Goal: Navigation & Orientation: Find specific page/section

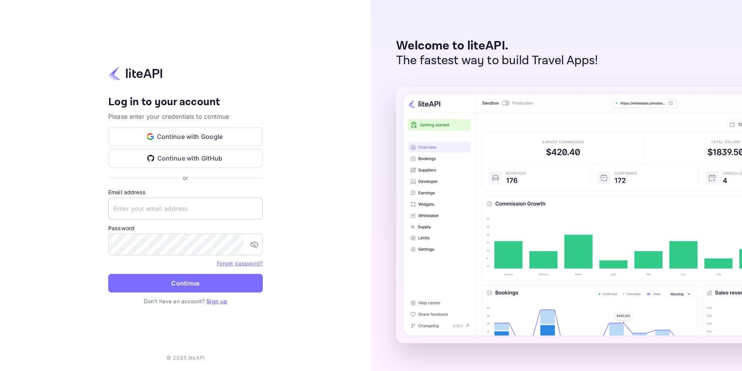
click at [163, 208] on input "text" at bounding box center [185, 208] width 155 height 22
type input "[EMAIL_ADDRESS][DOMAIN_NAME]"
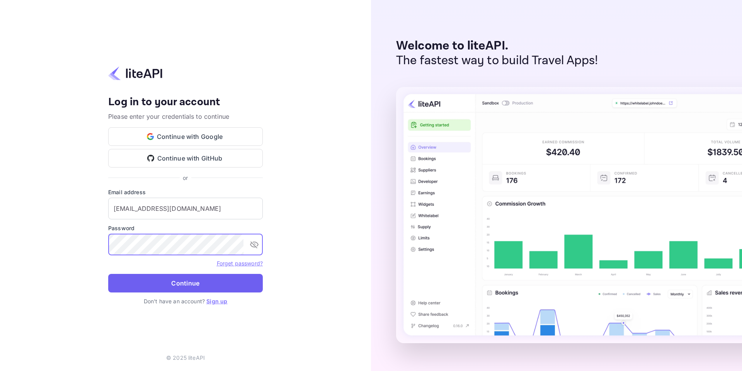
click at [158, 282] on button "Continue" at bounding box center [185, 283] width 155 height 19
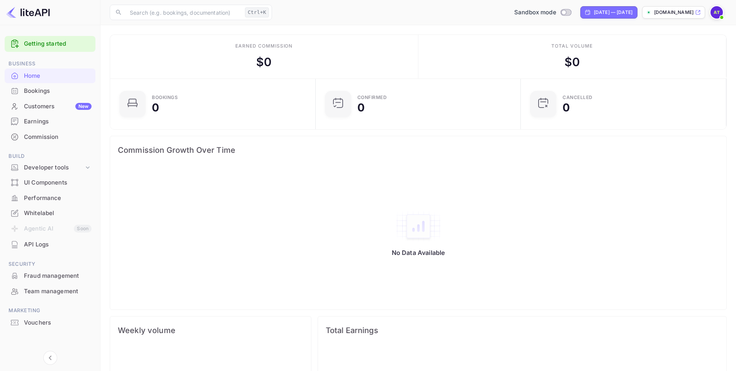
click at [40, 216] on div "Whitelabel" at bounding box center [58, 213] width 68 height 9
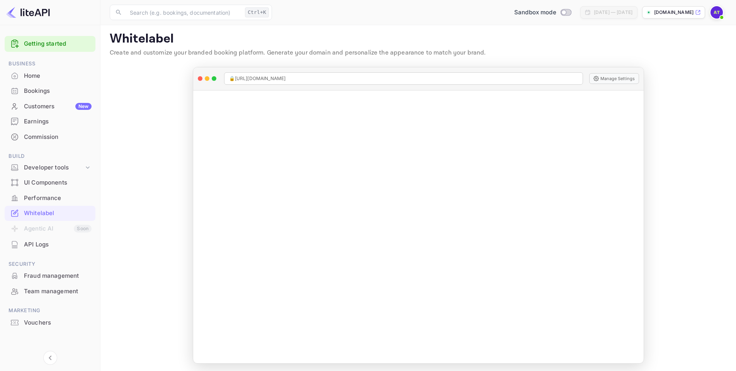
scroll to position [5, 0]
click at [41, 166] on div "Developer tools" at bounding box center [54, 167] width 60 height 9
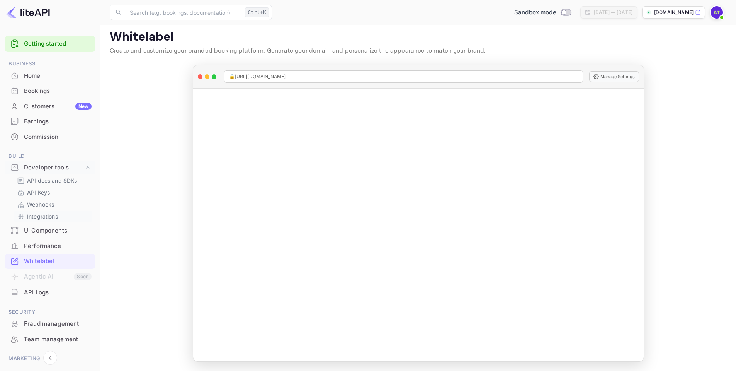
click at [41, 219] on p "Integrations" at bounding box center [42, 216] width 31 height 8
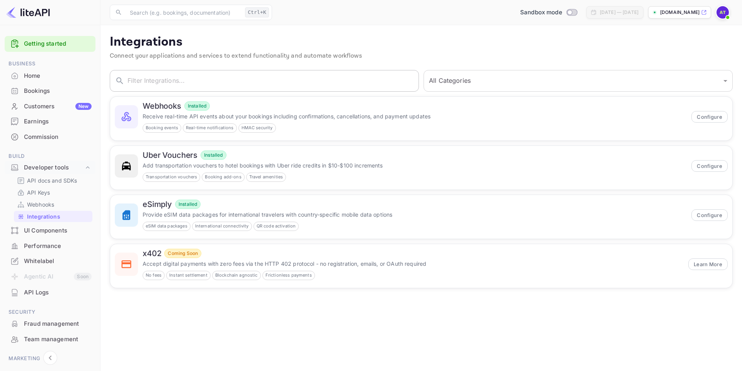
click at [236, 72] on input "text" at bounding box center [273, 81] width 291 height 22
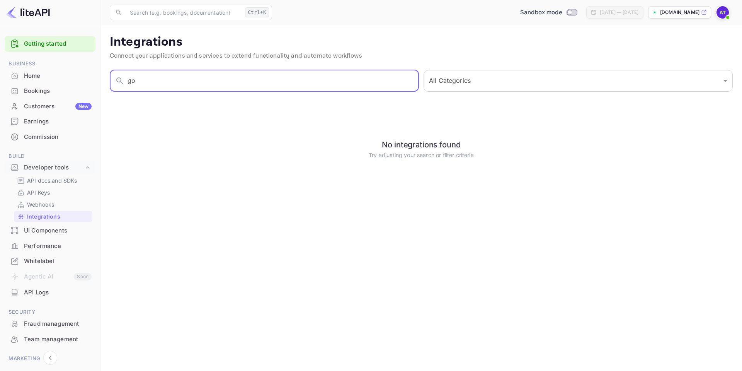
type input "g"
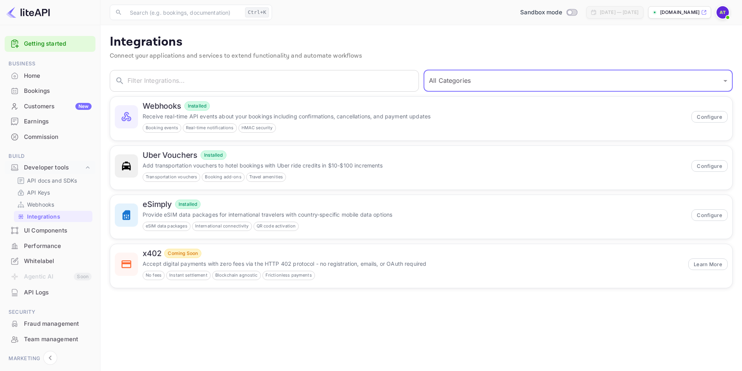
click at [482, 86] on select "All Categories Developer Tools Travel Services Payment Systems" at bounding box center [578, 81] width 309 height 22
click at [34, 204] on p "Webhooks" at bounding box center [40, 204] width 27 height 8
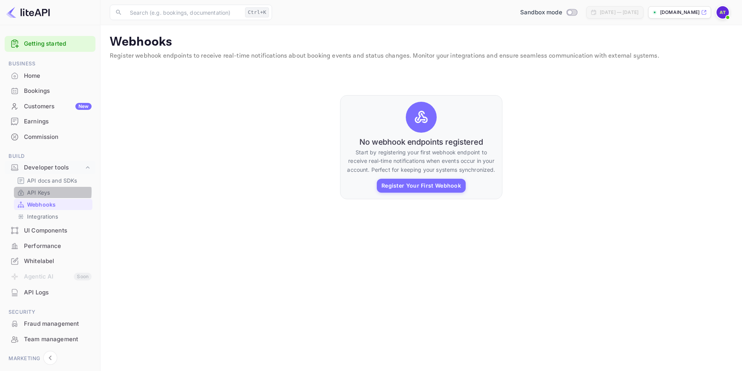
click at [33, 191] on p "API Keys" at bounding box center [38, 192] width 23 height 8
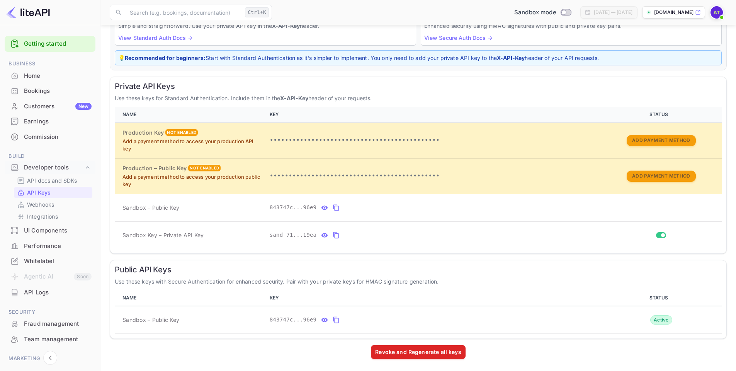
scroll to position [79, 0]
click at [39, 180] on p "API docs and SDKs" at bounding box center [52, 180] width 50 height 8
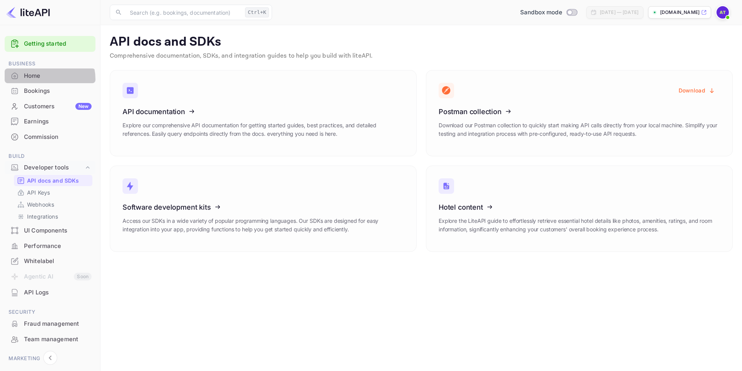
click at [41, 79] on div "Home" at bounding box center [58, 75] width 68 height 9
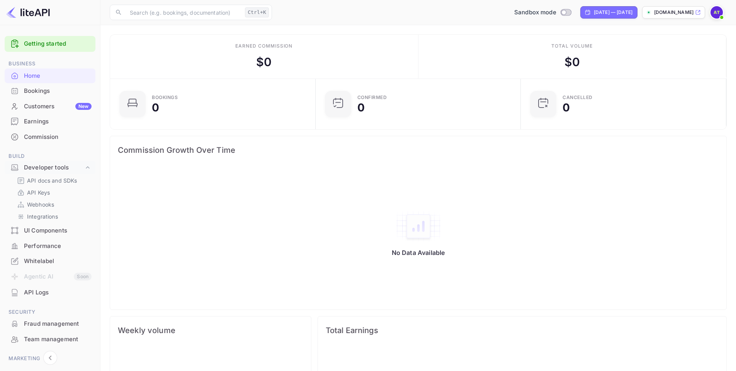
click at [711, 10] on img at bounding box center [717, 12] width 12 height 12
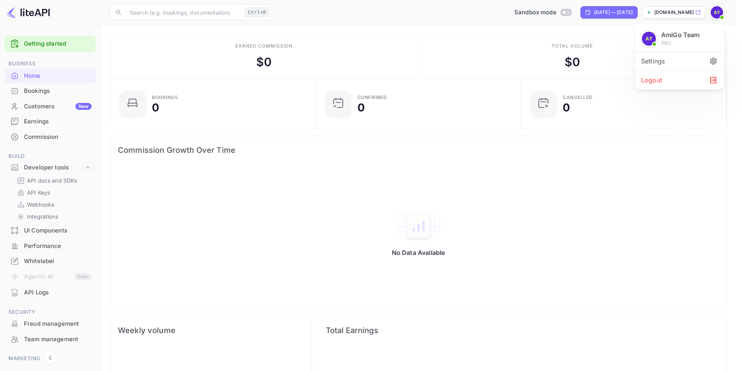
click at [670, 57] on div "Settings" at bounding box center [679, 61] width 89 height 19
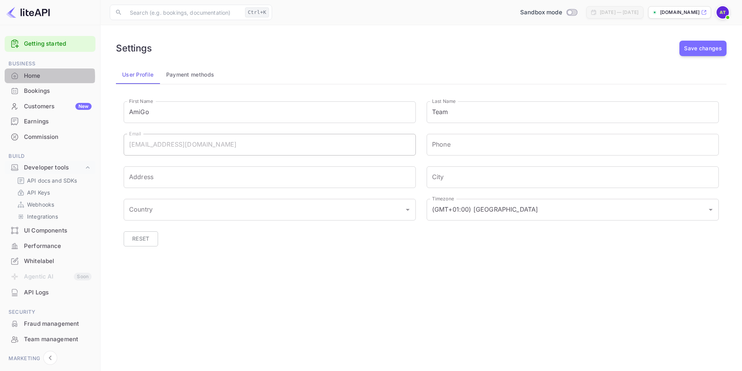
click at [34, 76] on div "Home" at bounding box center [58, 75] width 68 height 9
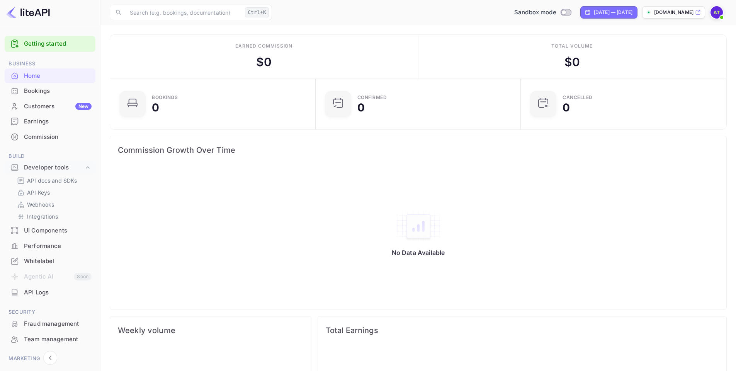
click at [657, 12] on p "amigo-free.nuitee.link" at bounding box center [673, 12] width 39 height 7
click at [34, 257] on div "Whitelabel" at bounding box center [58, 261] width 68 height 9
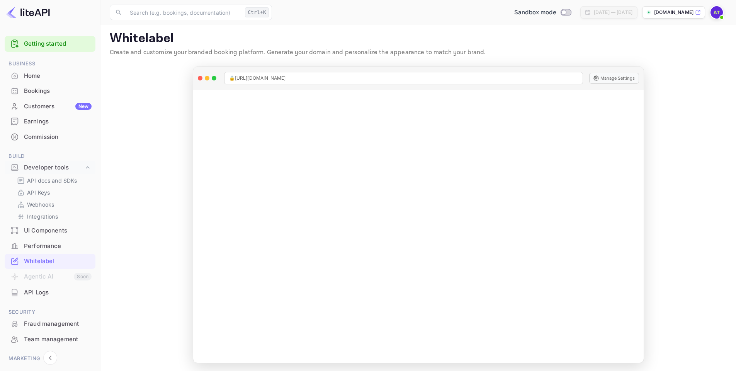
scroll to position [5, 0]
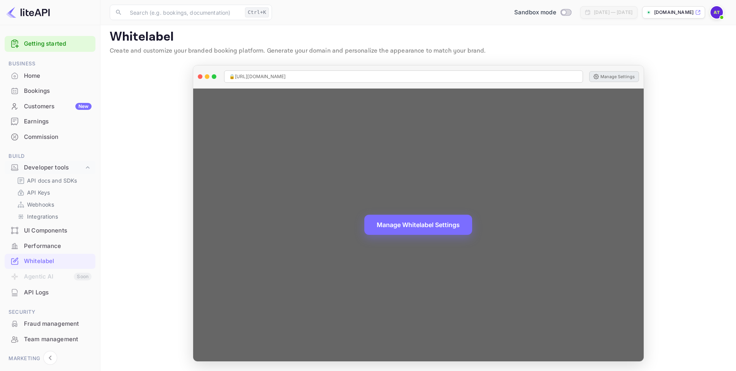
click at [608, 76] on button "Manage Settings" at bounding box center [614, 76] width 50 height 11
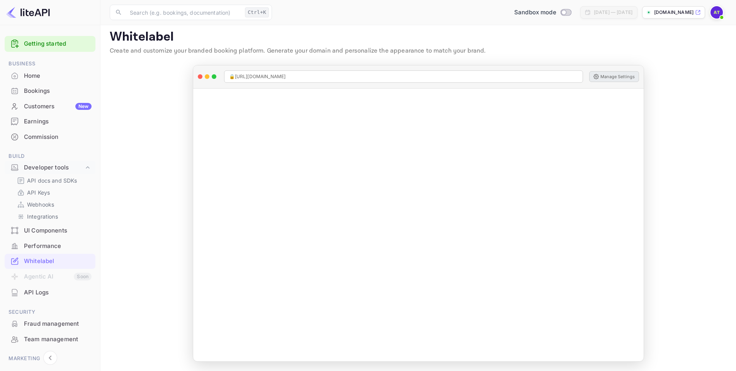
click at [33, 111] on div "Customers New" at bounding box center [50, 106] width 91 height 15
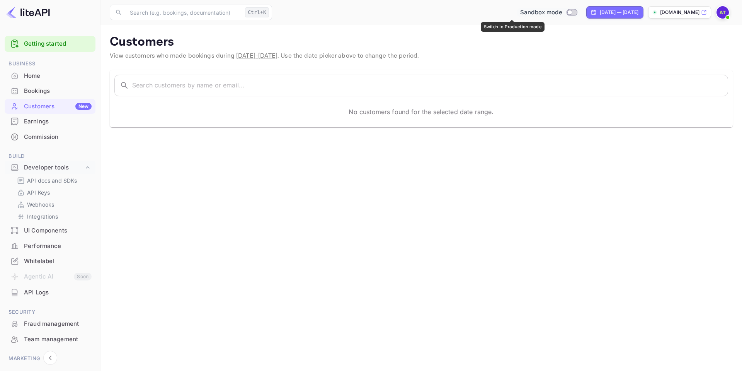
click at [562, 10] on input "Switch to Production mode" at bounding box center [569, 12] width 15 height 5
checkbox input "true"
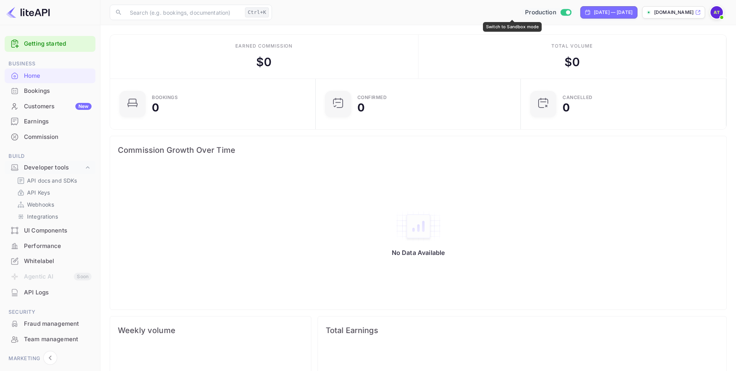
click at [560, 10] on input "Switch to Sandbox mode" at bounding box center [567, 12] width 15 height 5
checkbox input "false"
click at [51, 102] on div "Customers New" at bounding box center [58, 106] width 68 height 9
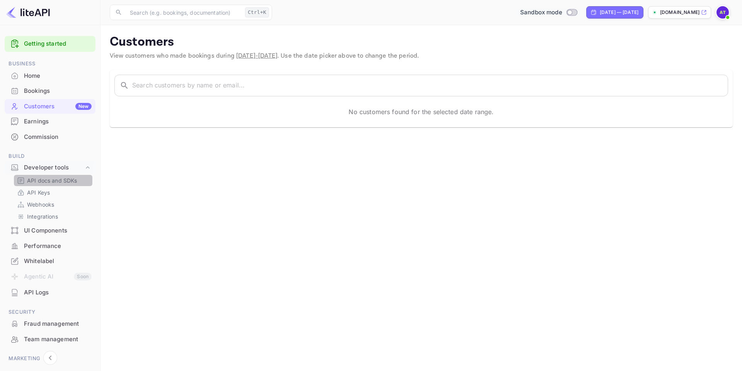
click at [61, 182] on p "API docs and SDKs" at bounding box center [52, 180] width 50 height 8
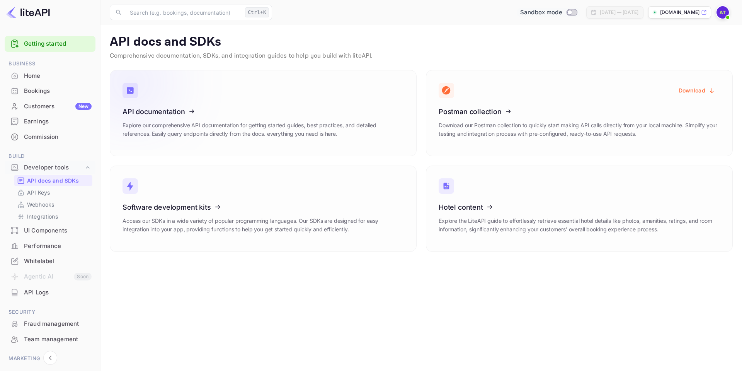
click at [199, 118] on icon at bounding box center [170, 110] width 120 height 80
click at [275, 201] on link "Software development kits Access our SDKs in a wide variety of popular programm…" at bounding box center [263, 208] width 307 height 86
click at [517, 116] on icon at bounding box center [486, 110] width 120 height 80
click at [529, 103] on icon at bounding box center [486, 110] width 120 height 80
click at [497, 112] on icon at bounding box center [486, 110] width 120 height 80
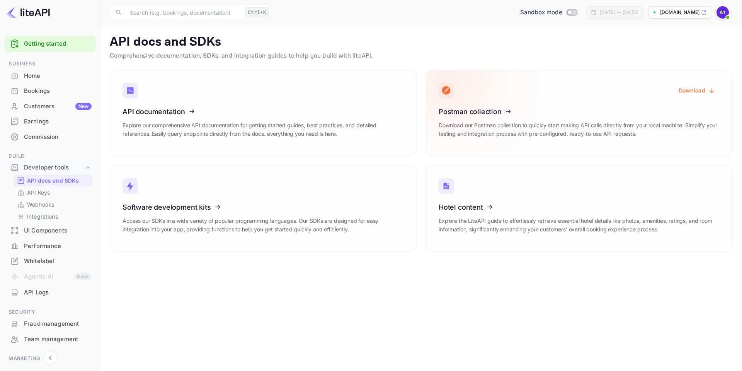
click at [699, 92] on button "Download" at bounding box center [697, 90] width 46 height 15
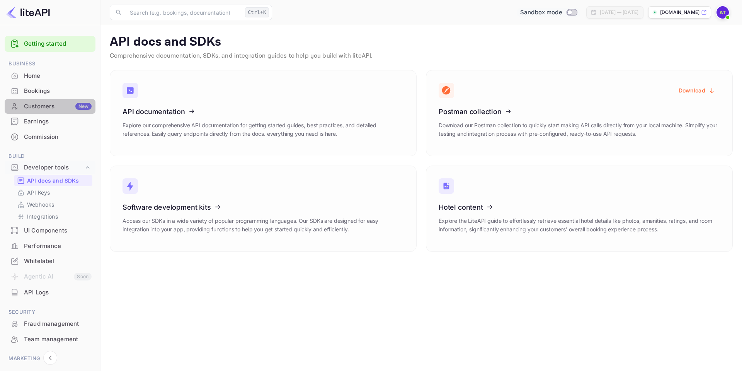
click at [51, 107] on div "Customers New" at bounding box center [58, 106] width 68 height 9
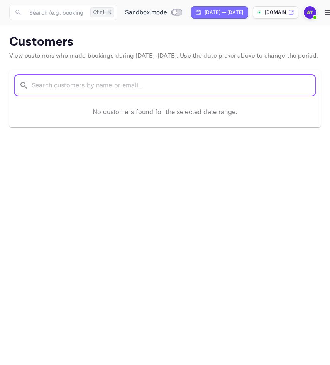
click at [180, 90] on input "text" at bounding box center [174, 86] width 285 height 22
click at [93, 94] on input "text" at bounding box center [174, 86] width 285 height 22
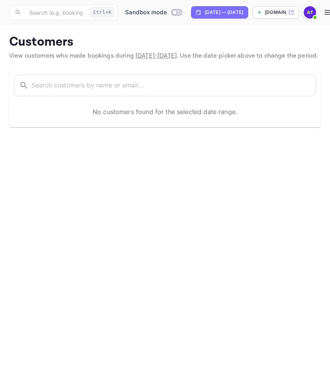
click at [143, 116] on p "No customers found for the selected date range." at bounding box center [165, 111] width 145 height 9
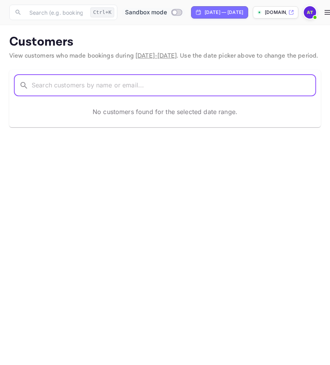
click at [198, 91] on input "text" at bounding box center [174, 86] width 285 height 22
type input "joaocrleite@gmail.com"
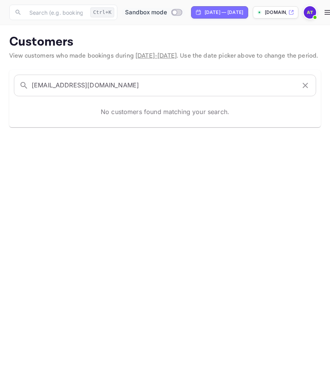
click at [45, 32] on main "Customers View customers who made bookings during Jul 15 - Aug 14, 2025 . Use t…" at bounding box center [165, 195] width 330 height 340
click at [36, 37] on p "Customers" at bounding box center [165, 41] width 312 height 15
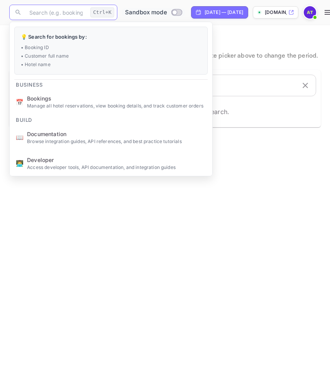
click at [50, 6] on input "text" at bounding box center [56, 12] width 63 height 15
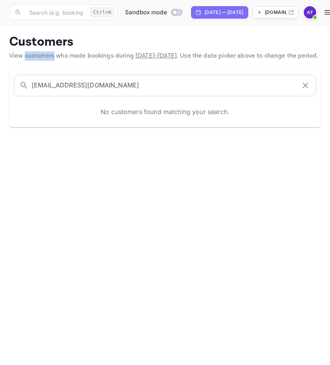
click at [36, 55] on span "View customers who made bookings during Jul 15 - Aug 14, 2025 . Use the date pi…" at bounding box center [163, 56] width 309 height 8
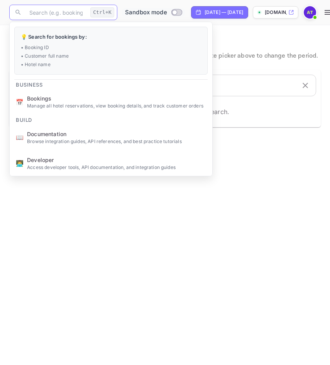
click at [48, 16] on input "text" at bounding box center [56, 12] width 63 height 15
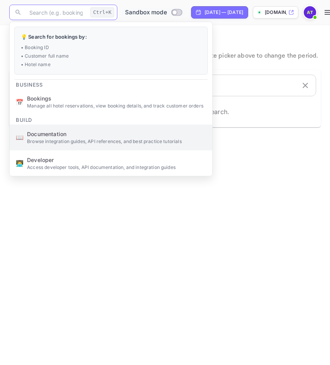
scroll to position [80, 0]
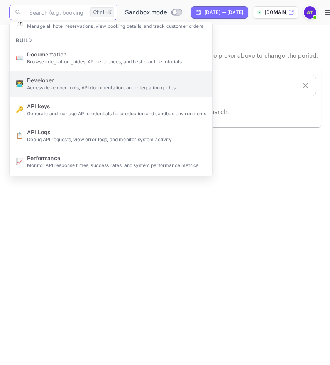
click at [65, 88] on p "Access developer tools, API documentation, and integration guides" at bounding box center [116, 87] width 179 height 7
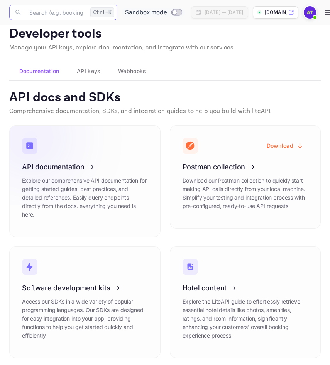
scroll to position [10, 0]
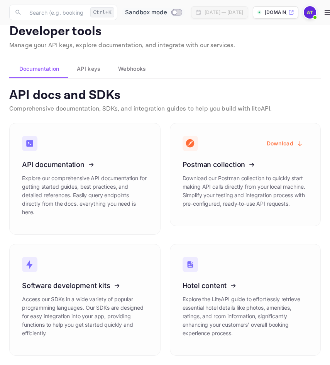
click at [20, 33] on p "Developer tools" at bounding box center [165, 31] width 312 height 15
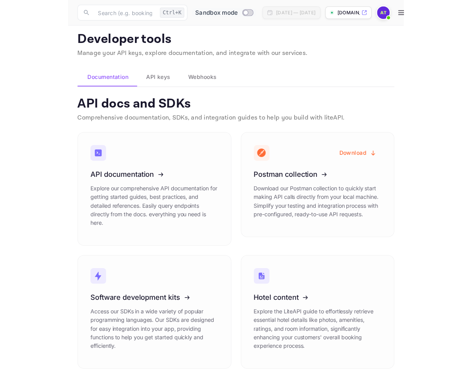
scroll to position [0, 0]
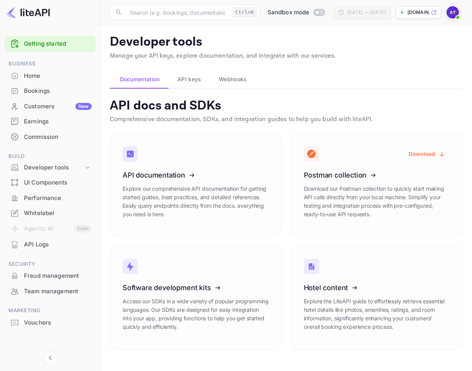
click at [44, 105] on div "Customers New" at bounding box center [58, 106] width 68 height 9
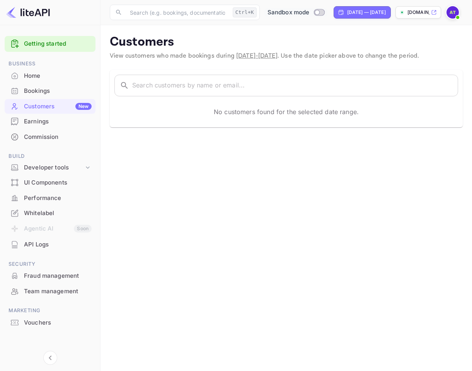
click at [309, 10] on input "Switch to Production mode" at bounding box center [316, 12] width 15 height 5
checkbox input "true"
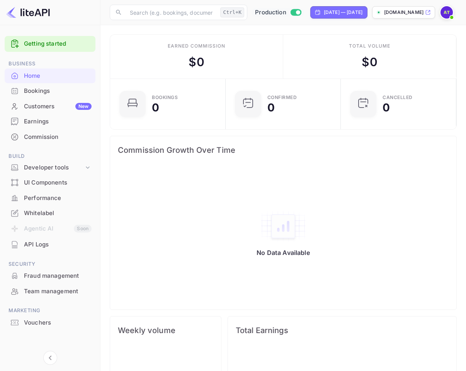
click at [26, 109] on div "Customers New" at bounding box center [58, 106] width 68 height 9
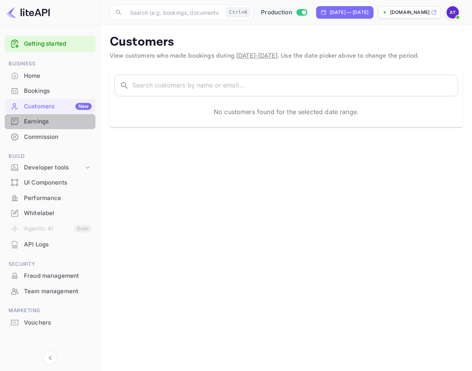
click at [41, 118] on div "Earnings" at bounding box center [58, 121] width 68 height 9
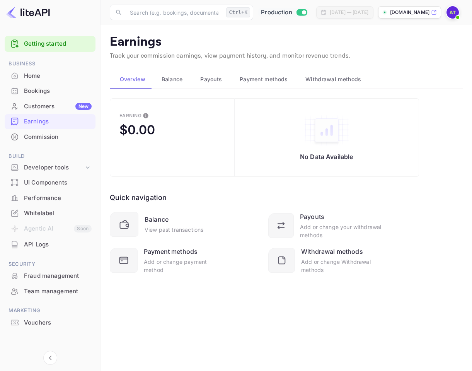
click at [43, 112] on div "Customers New" at bounding box center [50, 106] width 91 height 15
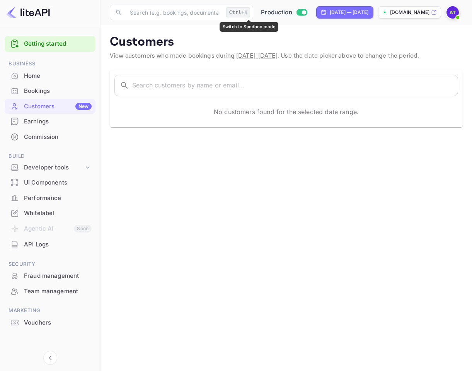
click at [296, 15] on span "Switch to Sandbox mode" at bounding box center [301, 12] width 11 height 7
checkbox input "false"
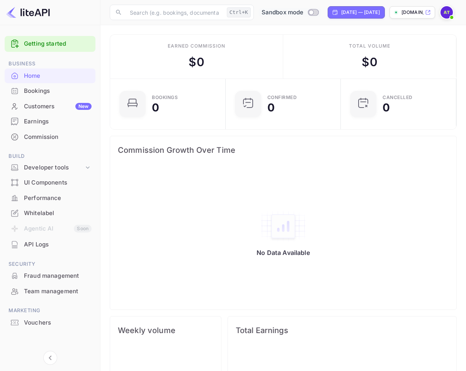
click at [41, 107] on div "Customers New" at bounding box center [58, 106] width 68 height 9
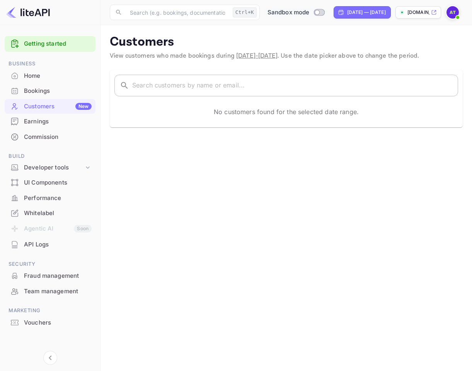
click at [242, 93] on input "text" at bounding box center [295, 86] width 326 height 22
click at [451, 12] on img at bounding box center [452, 12] width 12 height 12
click at [288, 191] on div at bounding box center [236, 185] width 472 height 371
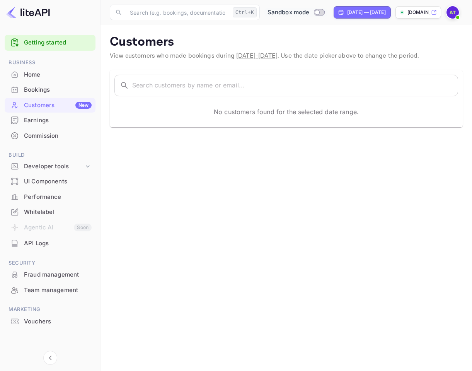
scroll to position [2, 0]
